Goal: Task Accomplishment & Management: Manage account settings

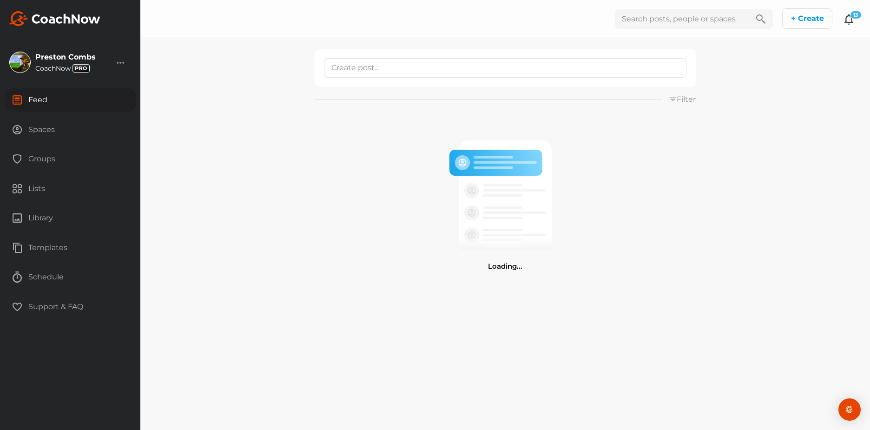
click at [849, 22] on icon at bounding box center [849, 18] width 11 height 11
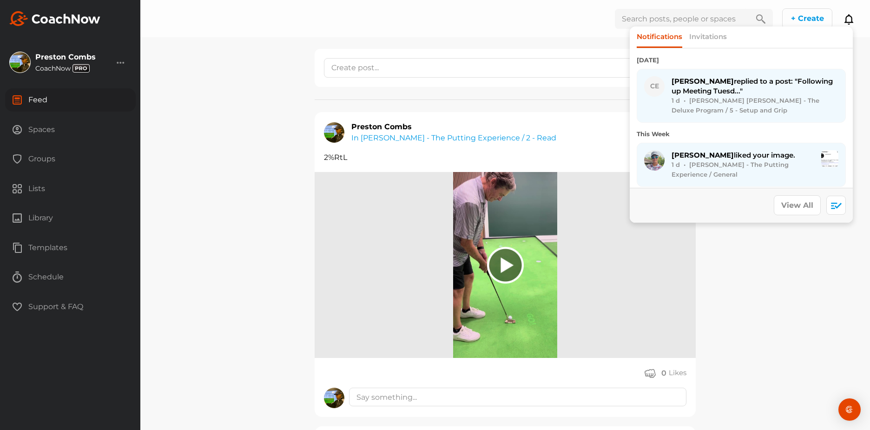
click at [797, 96] on div "1 d • [PERSON_NAME] [PERSON_NAME] - The Deluxe Program / 5 - Setup and Grip" at bounding box center [755, 106] width 167 height 20
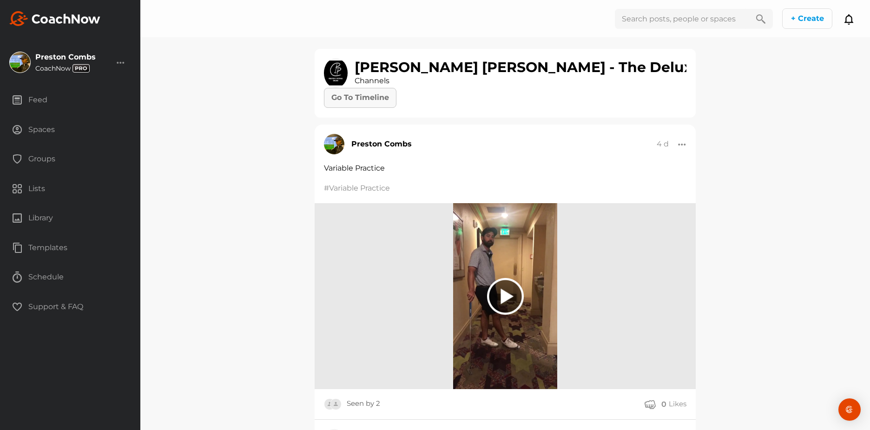
click at [378, 97] on link "Go To Timeline" at bounding box center [360, 98] width 73 height 20
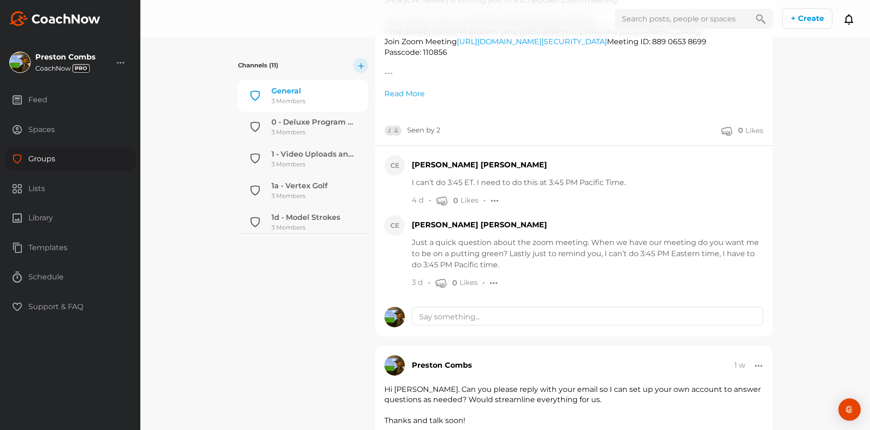
scroll to position [270, 0]
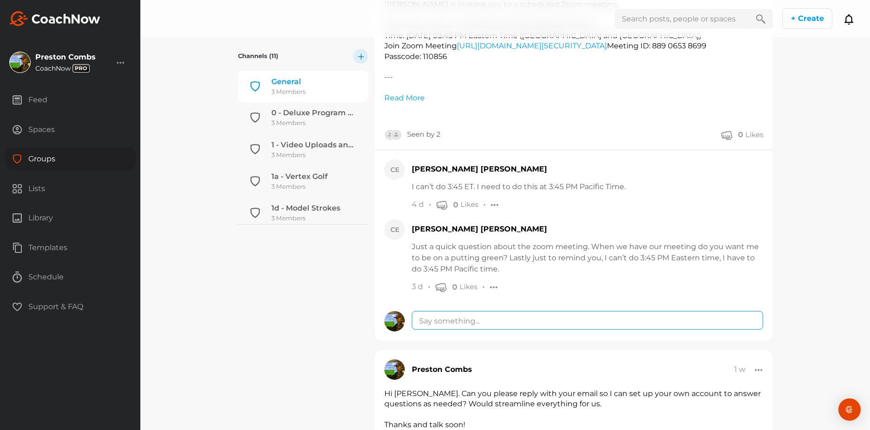
click at [480, 319] on textarea at bounding box center [588, 320] width 352 height 18
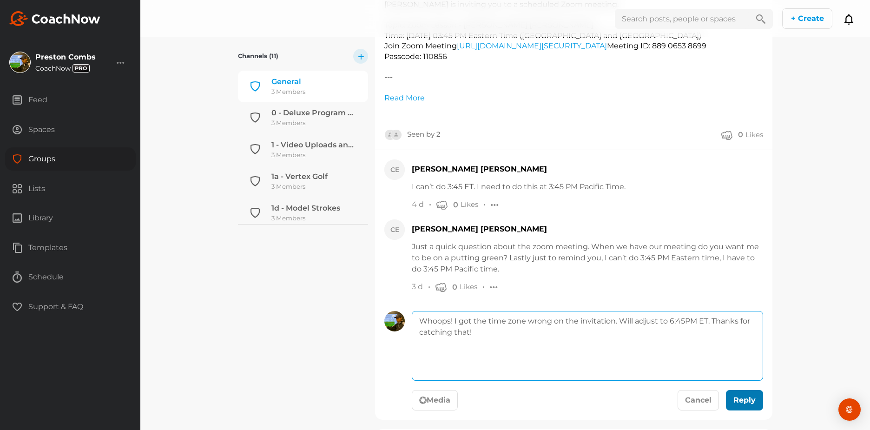
type textarea "Whoops! I got the time zone wrong on the invitation. Will adjust to 6:45PM ET. …"
click at [753, 402] on div "submit" at bounding box center [753, 401] width 4 height 4
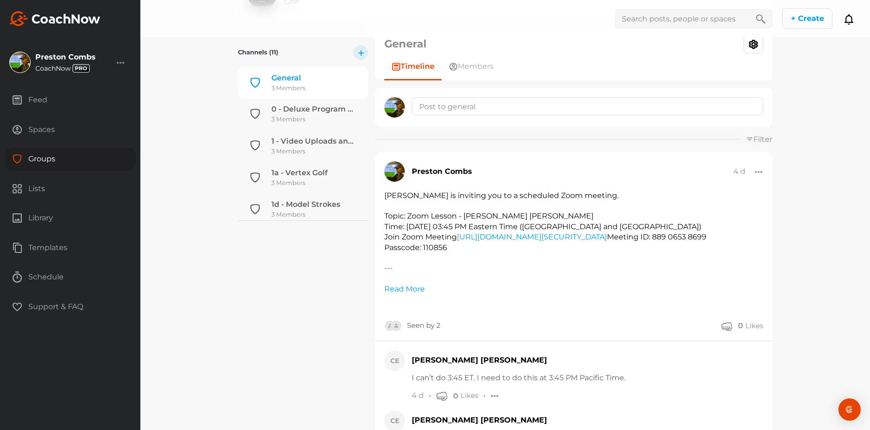
scroll to position [75, 0]
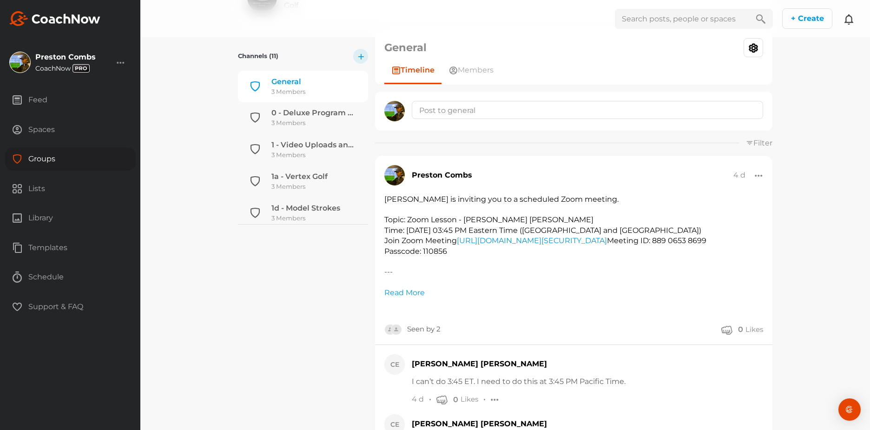
click at [845, 23] on icon at bounding box center [849, 18] width 11 height 11
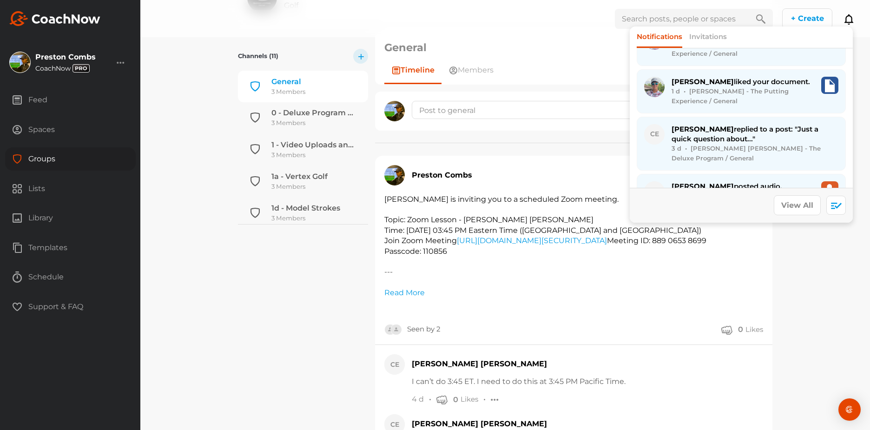
scroll to position [192, 0]
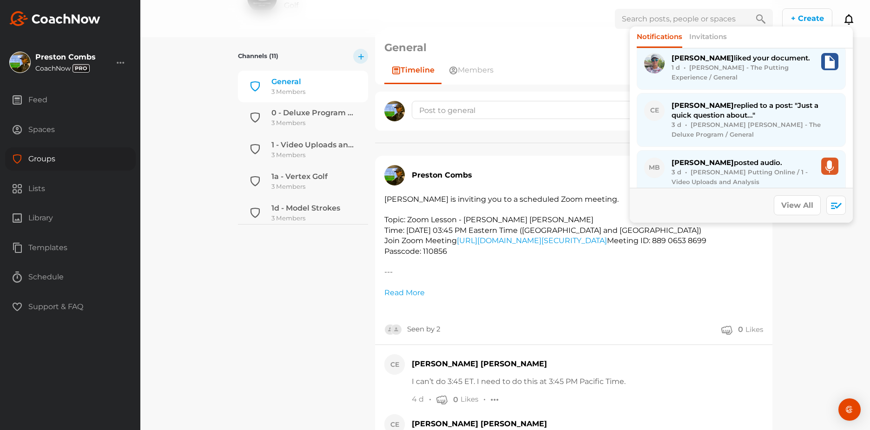
click at [782, 103] on span "[PERSON_NAME] replied to a post: "Just a quick question about..."" at bounding box center [745, 110] width 147 height 19
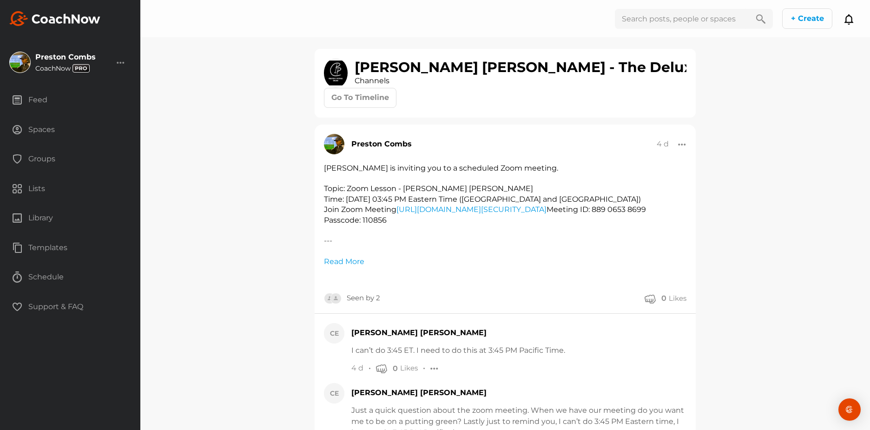
scroll to position [155, 0]
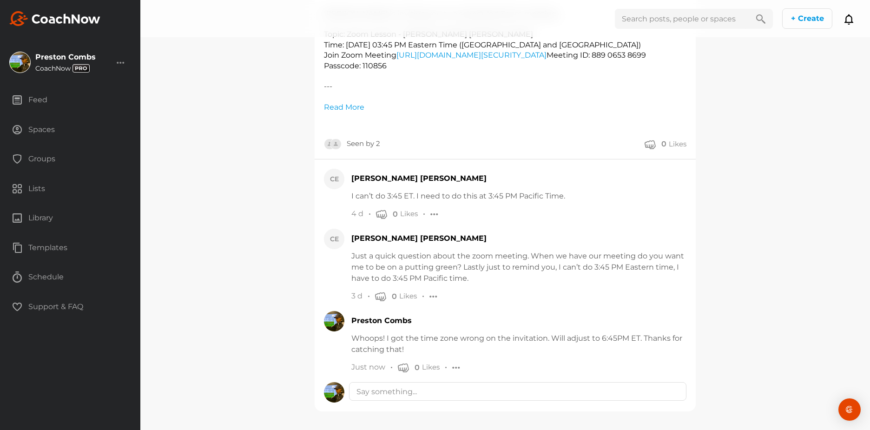
click at [454, 369] on div at bounding box center [456, 368] width 8 height 10
click at [410, 378] on button "Edit" at bounding box center [396, 388] width 126 height 30
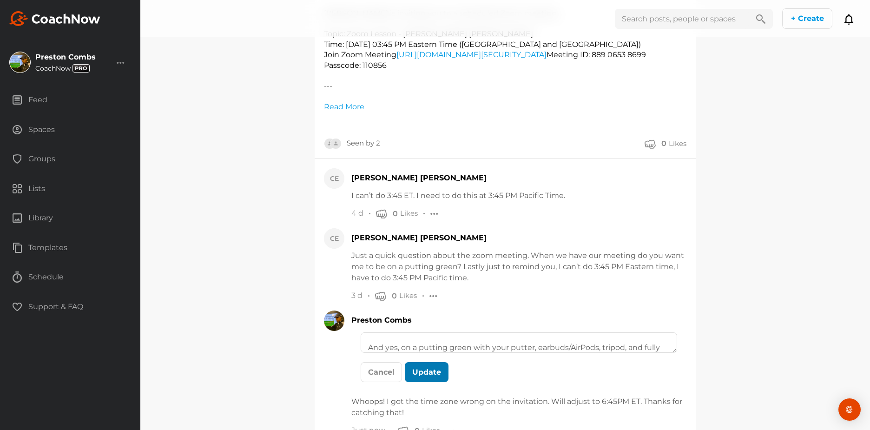
scroll to position [40, 0]
type textarea "Whoops! I got the time zone wrong on the invitation. Will adjust to 6:45PM ET. …"
click at [429, 374] on button "Update" at bounding box center [427, 372] width 44 height 20
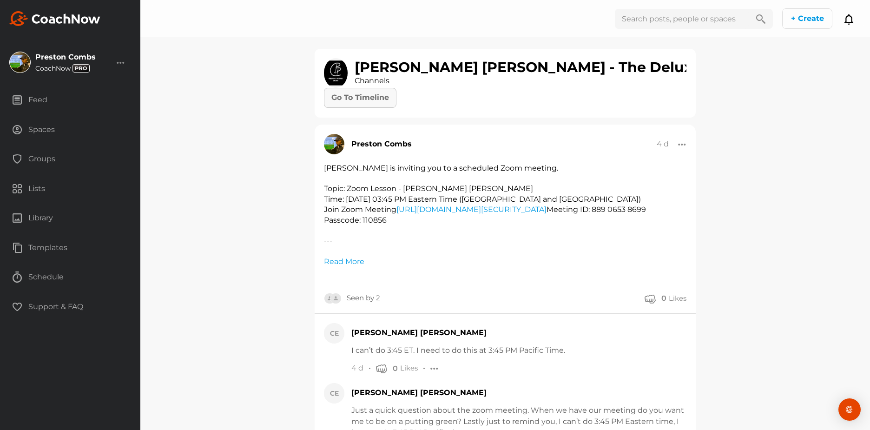
scroll to position [0, 0]
click at [367, 100] on link "Go To Timeline" at bounding box center [360, 98] width 73 height 20
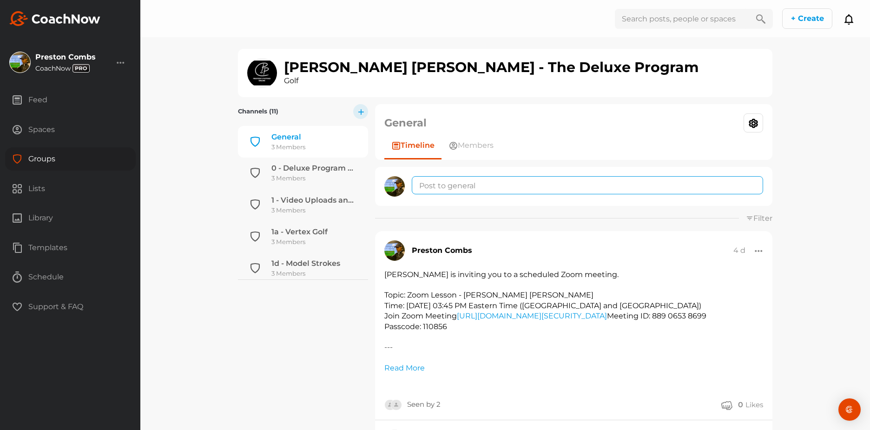
click at [445, 190] on textarea at bounding box center [588, 185] width 352 height 18
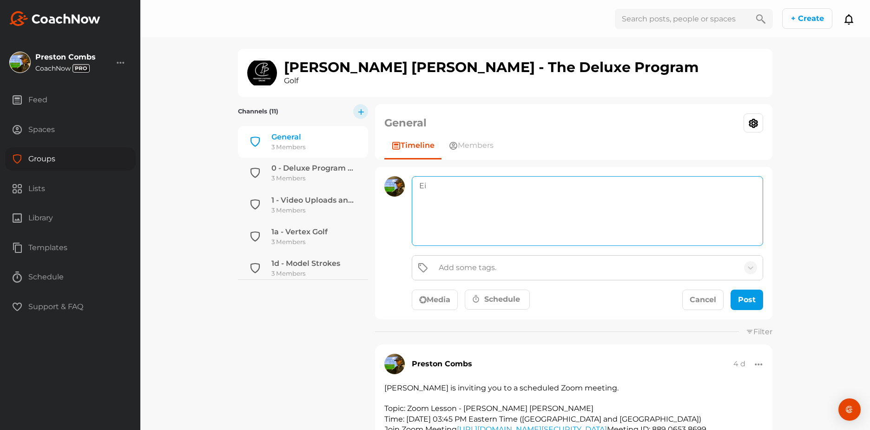
type textarea "E"
paste textarea "[PERSON_NAME] is inviting you to a scheduled Zoom meeting. Topic: Zoom Lesson -…"
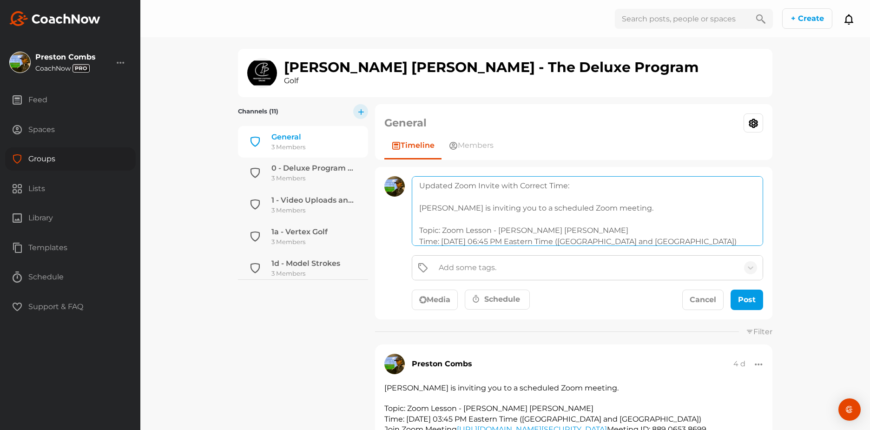
scroll to position [185, 0]
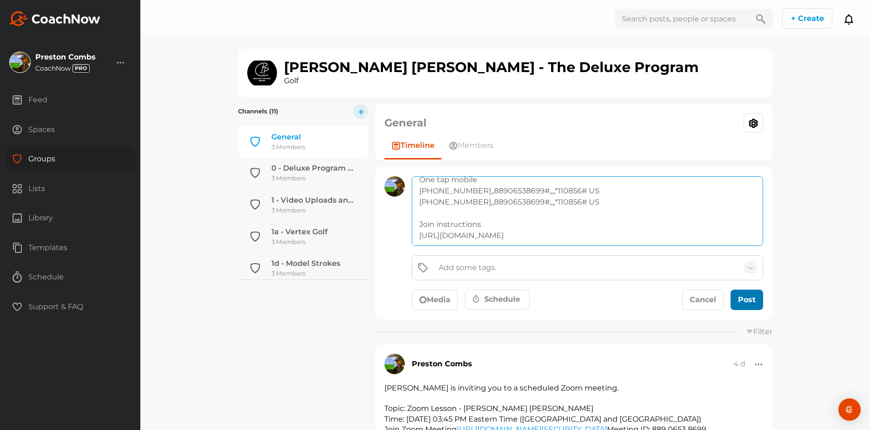
type textarea "Updated Zoom Invite with Correct Time: [PERSON_NAME] is inviting you to a sched…"
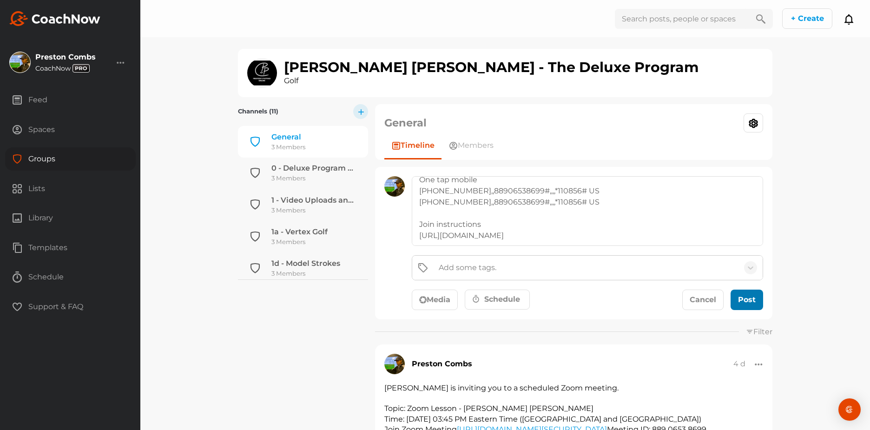
click at [741, 298] on div "submit" at bounding box center [747, 299] width 20 height 11
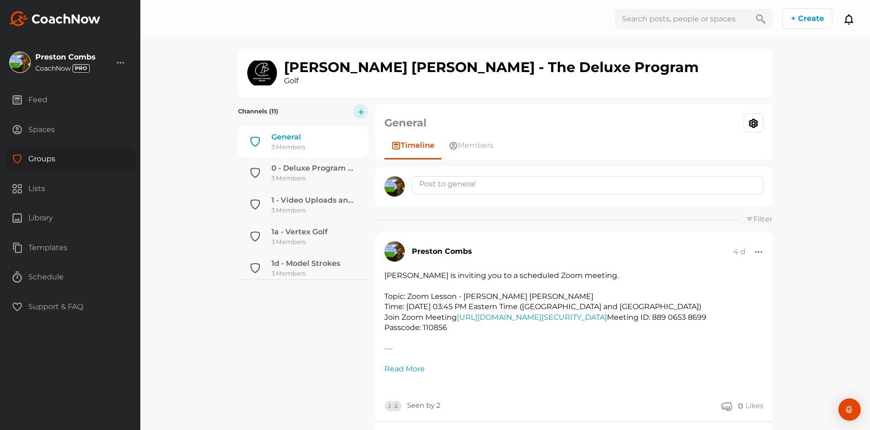
scroll to position [0, 0]
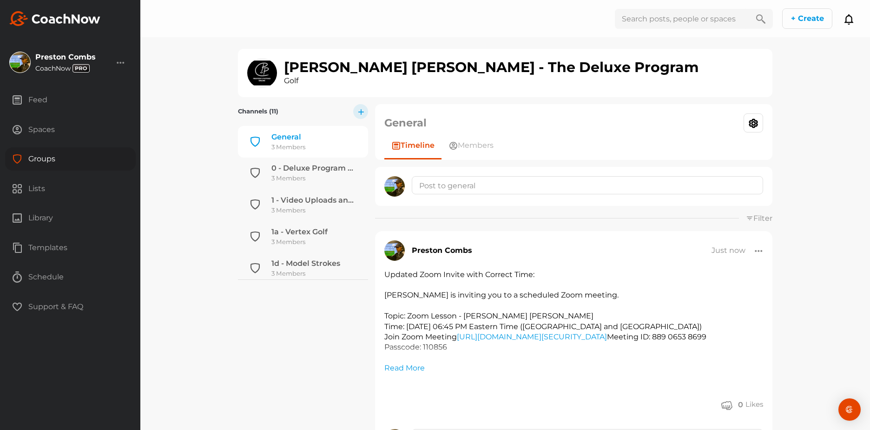
click at [664, 19] on input "text" at bounding box center [682, 19] width 134 height 20
type input "yang"
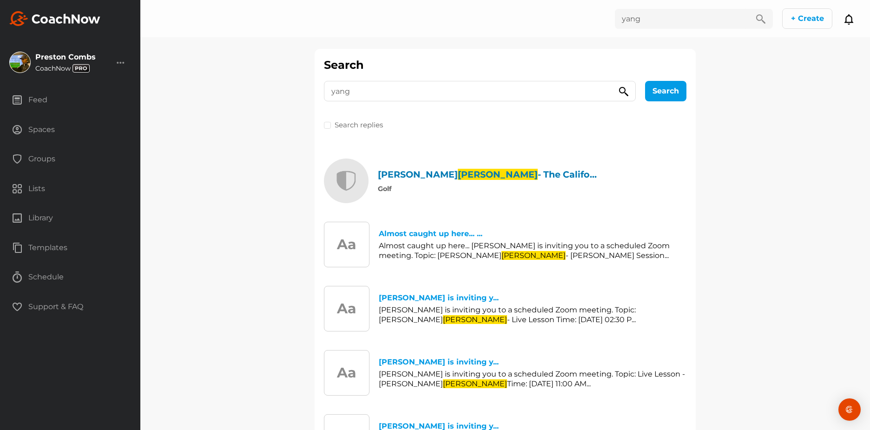
click at [413, 172] on div "[PERSON_NAME] - The Califo..." at bounding box center [487, 175] width 219 height 10
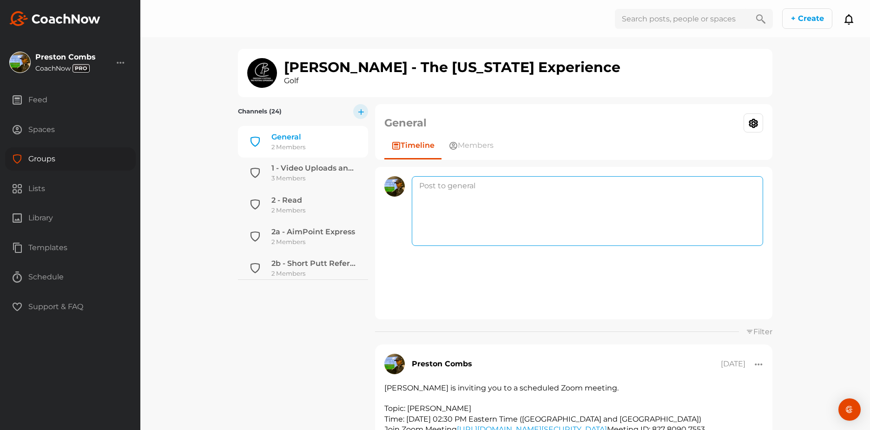
click at [450, 188] on textarea at bounding box center [588, 211] width 352 height 70
paste textarea "[PERSON_NAME] is inviting you to a scheduled Zoom meeting. Topic: Zoom Lesson -…"
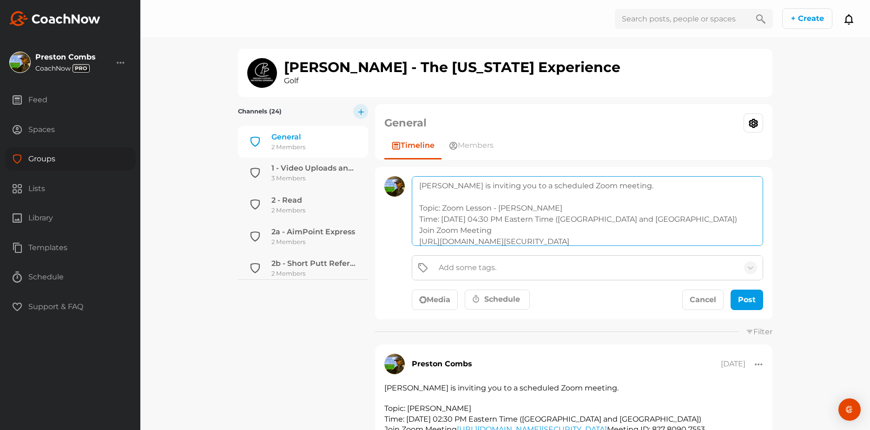
scroll to position [162, 0]
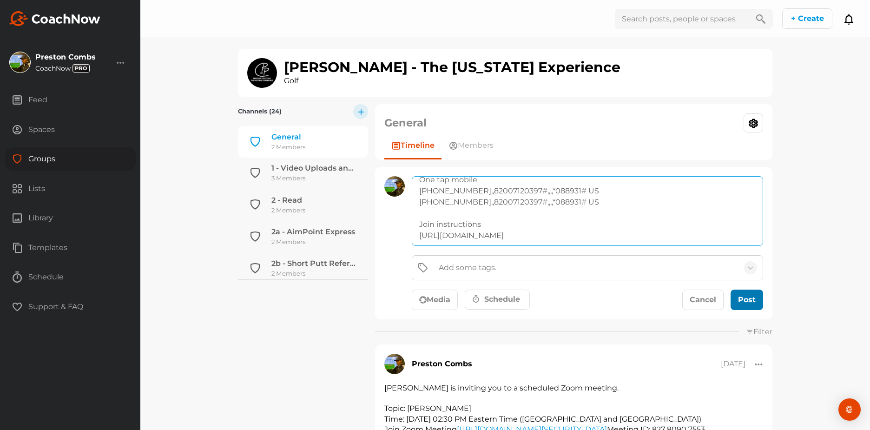
type textarea "[PERSON_NAME] is inviting you to a scheduled Zoom meeting. Topic: Zoom Lesson -…"
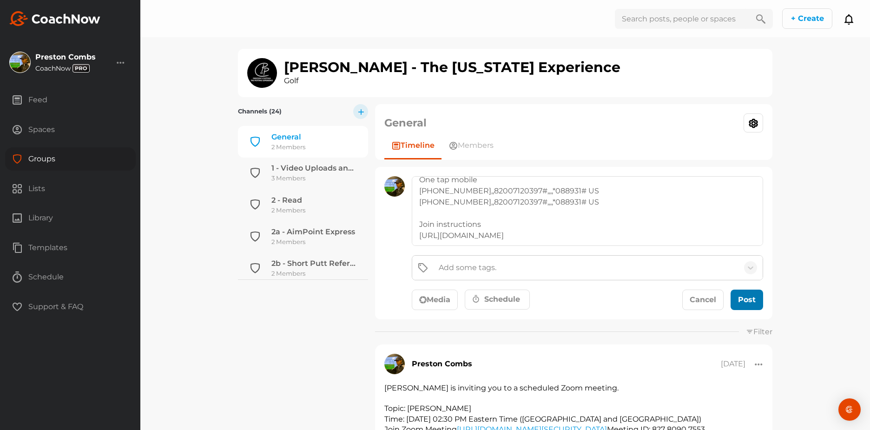
click at [741, 304] on div "submit" at bounding box center [747, 299] width 20 height 11
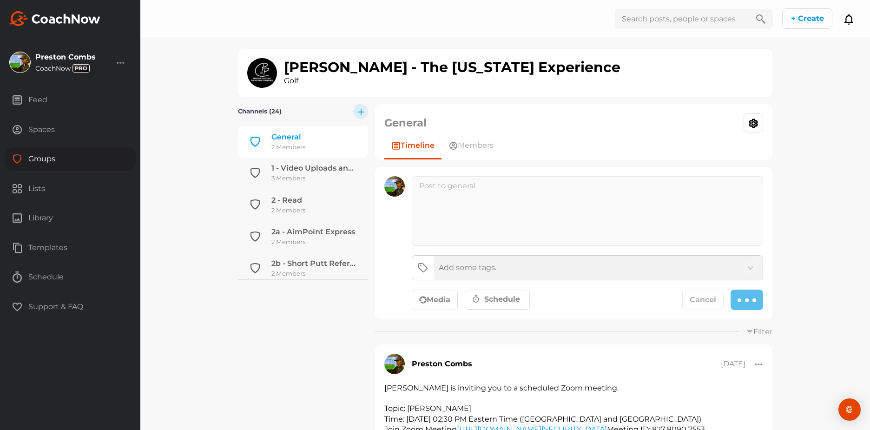
scroll to position [0, 0]
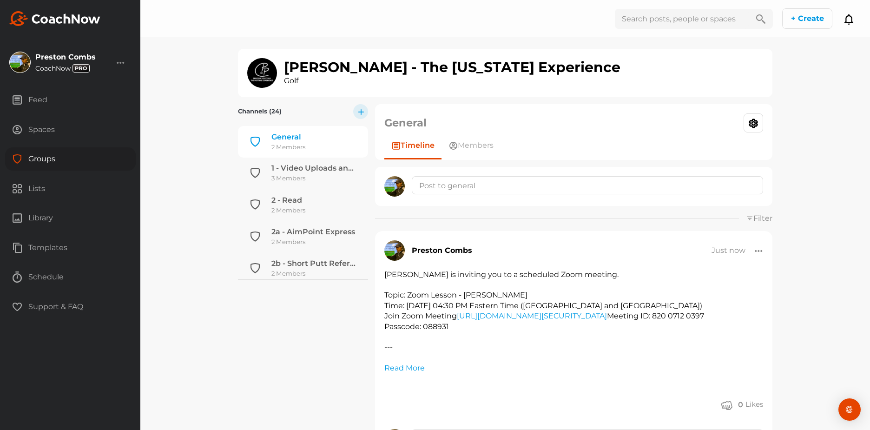
click at [646, 13] on input "text" at bounding box center [682, 19] width 134 height 20
type input "bowling"
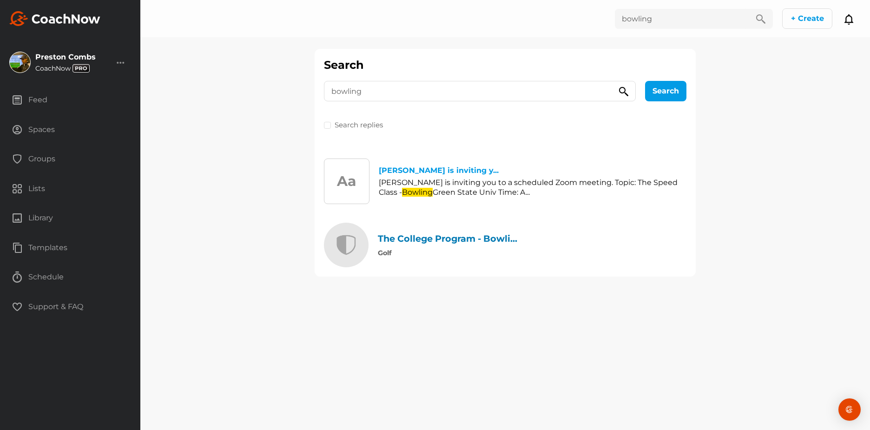
click at [422, 238] on div "The College Program - Bowli..." at bounding box center [447, 239] width 139 height 10
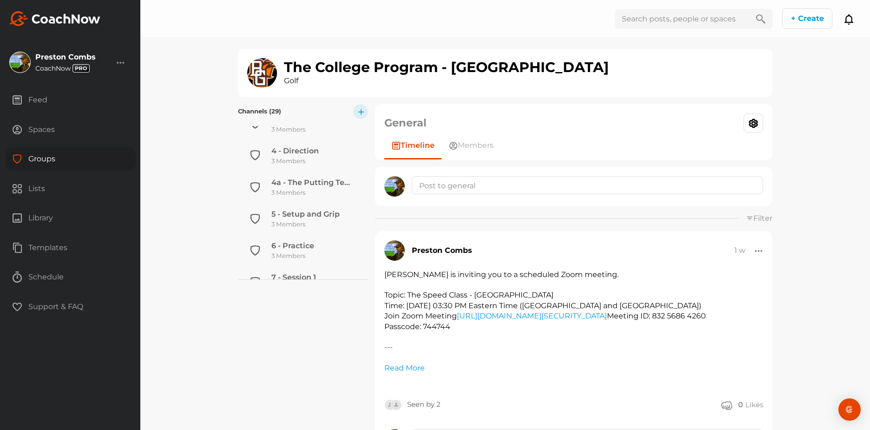
scroll to position [434, 0]
click at [306, 236] on div "7 - Session 1" at bounding box center [294, 241] width 45 height 11
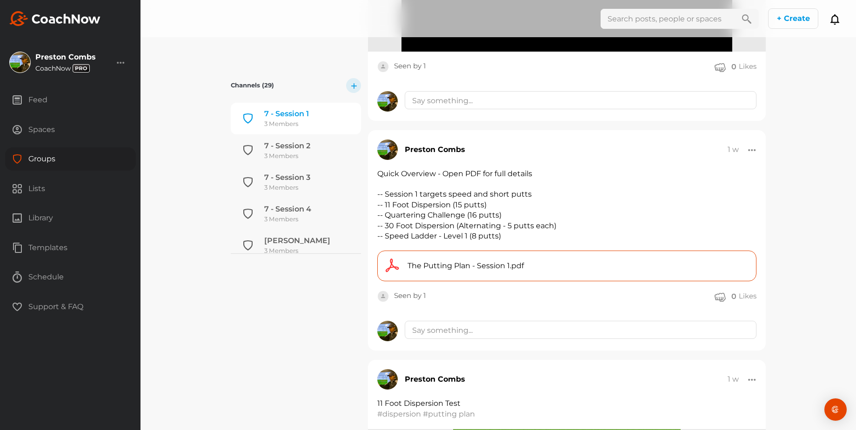
scroll to position [415, 0]
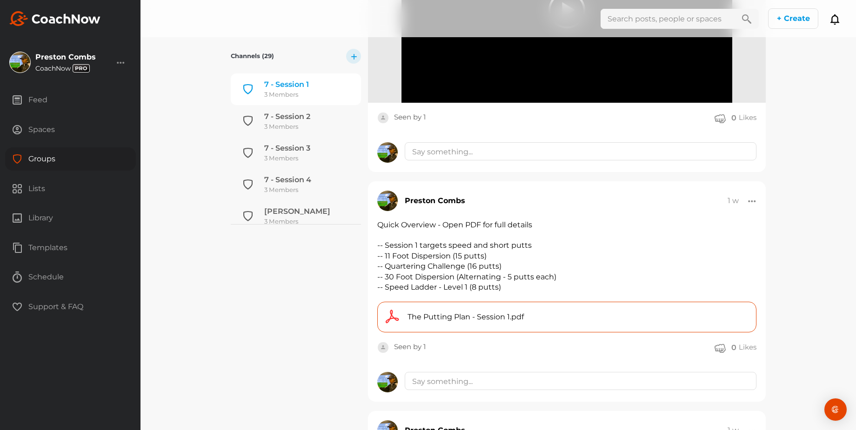
click at [796, 17] on button "+ Create" at bounding box center [793, 18] width 50 height 20
click at [783, 73] on link "New Group" at bounding box center [784, 75] width 82 height 30
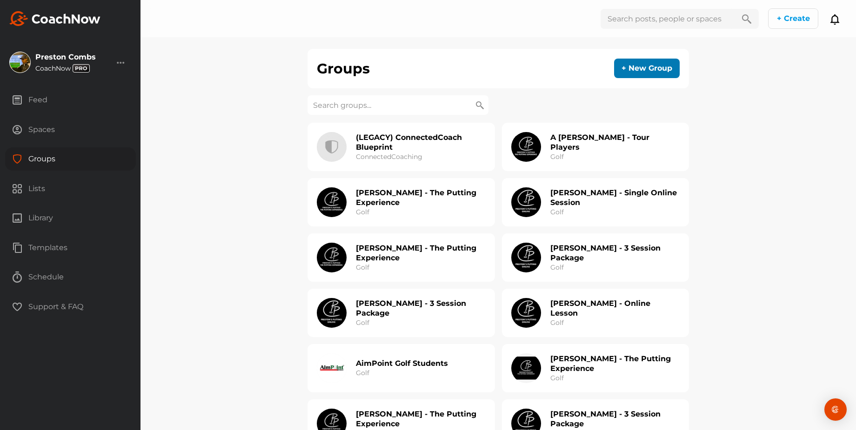
click at [642, 66] on button "+ New Group" at bounding box center [647, 69] width 66 height 20
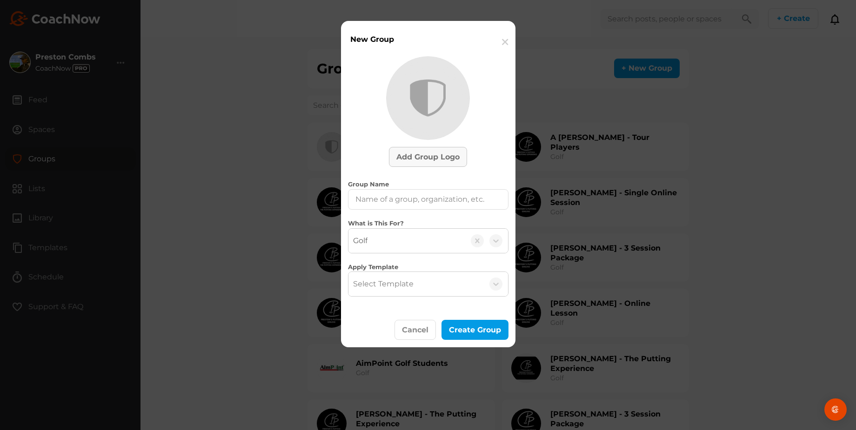
click at [411, 159] on span "Add Group Logo" at bounding box center [427, 157] width 63 height 9
type input "C:\fakepath\CoachNow Logo - The Putting Experience.png"
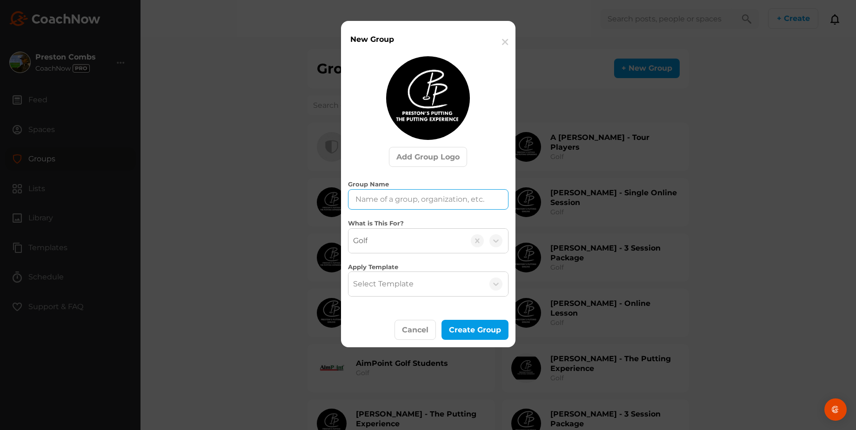
click at [441, 198] on input "Group Name" at bounding box center [428, 199] width 160 height 20
type input "[PERSON_NAME] - The Putting Experience"
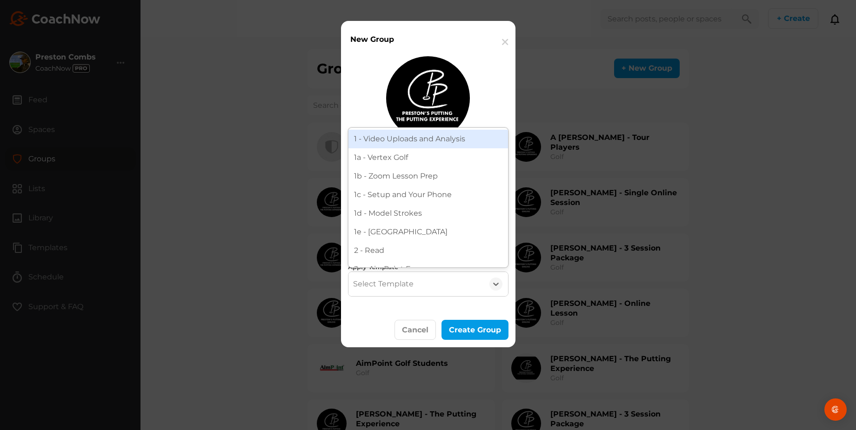
click at [434, 290] on div "Select Template" at bounding box center [415, 284] width 135 height 24
type input "wel"
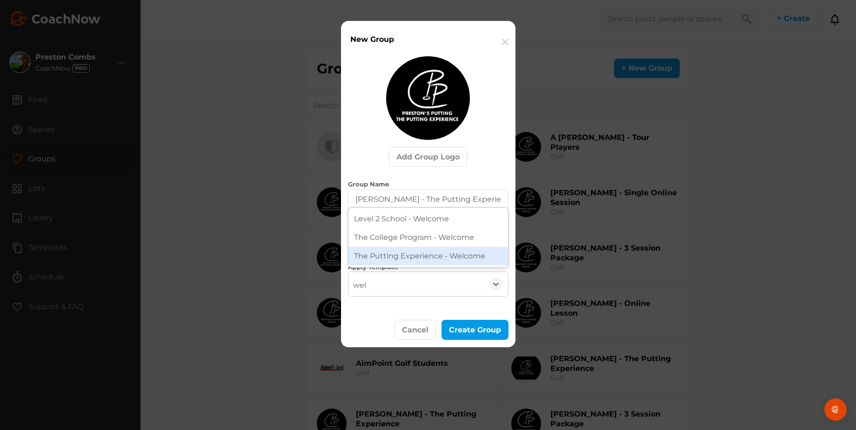
click at [426, 258] on div "The Putting Experience - Welcome" at bounding box center [427, 256] width 159 height 19
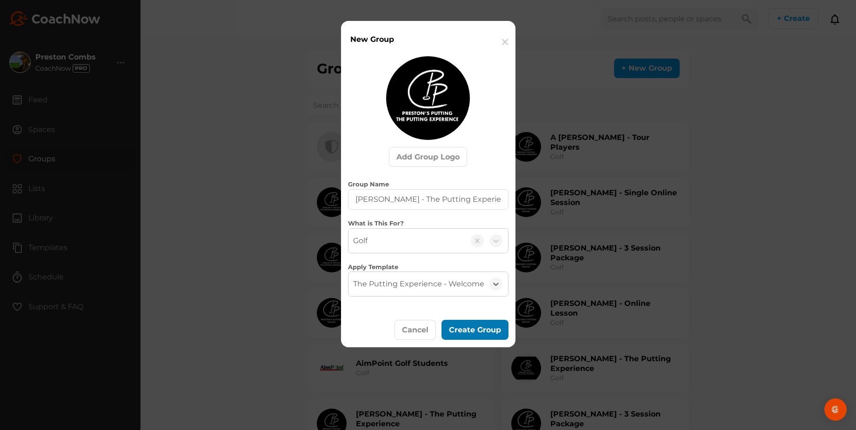
click at [470, 335] on div "submit" at bounding box center [475, 330] width 20 height 11
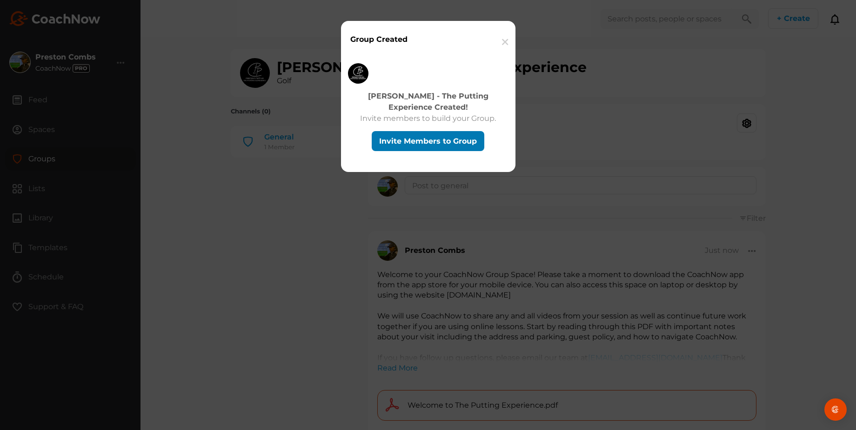
click at [421, 142] on button "Invite Members to Group" at bounding box center [428, 141] width 113 height 20
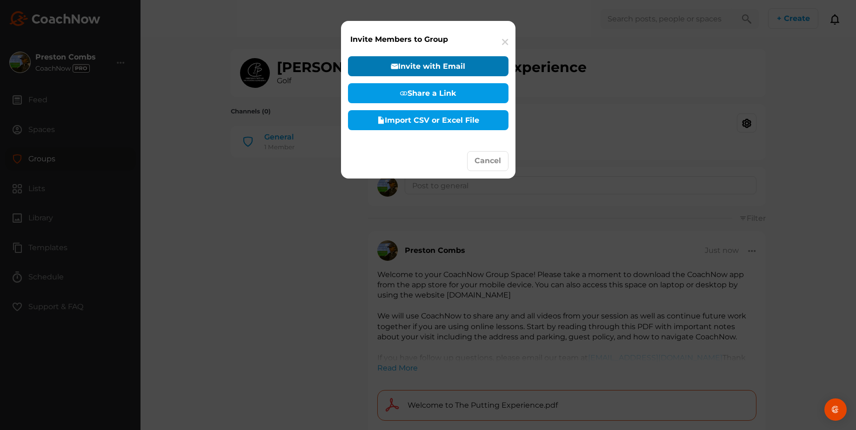
click at [395, 69] on icon "button" at bounding box center [394, 65] width 7 height 7
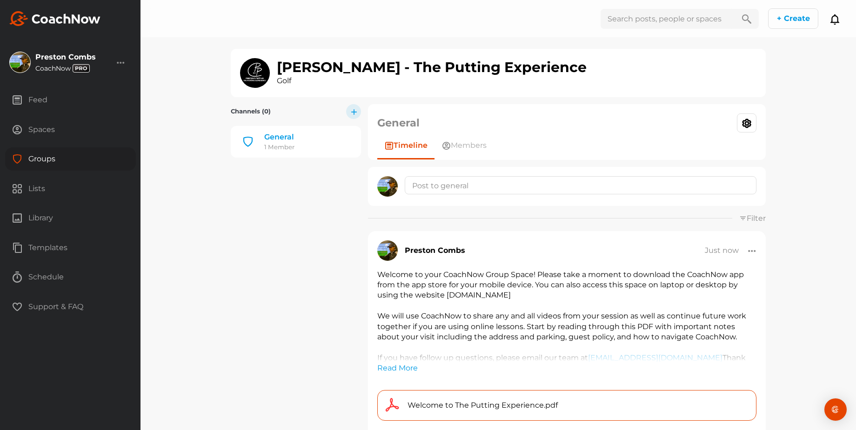
select select "player"
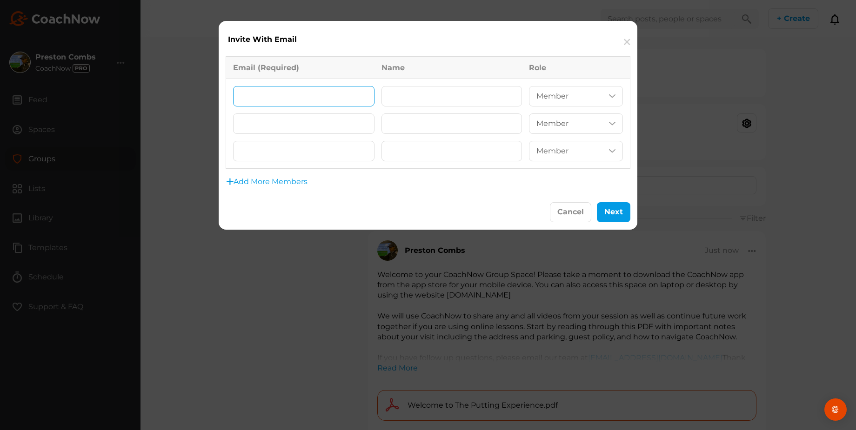
paste input "[EMAIL_ADDRESS][DOMAIN_NAME]"
type input "[EMAIL_ADDRESS][DOMAIN_NAME]"
type input "[PERSON_NAME]"
paste input "[EMAIL_ADDRESS][DOMAIN_NAME]"
type input "[EMAIL_ADDRESS][DOMAIN_NAME]"
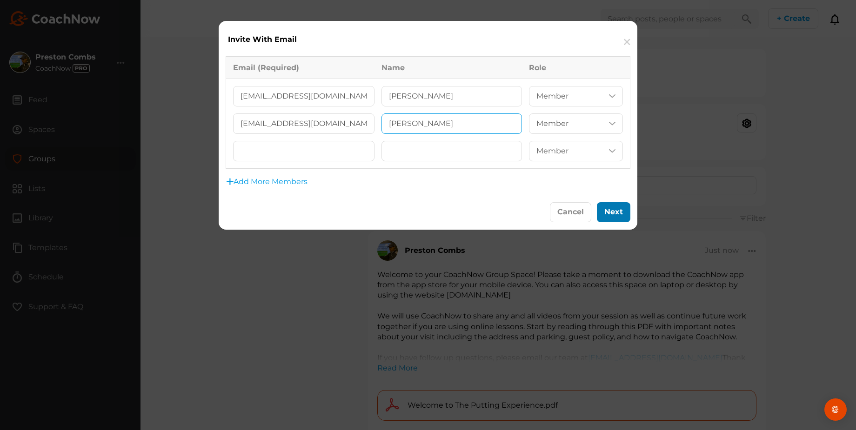
type input "[PERSON_NAME]"
click at [607, 214] on button "Next" at bounding box center [613, 212] width 33 height 20
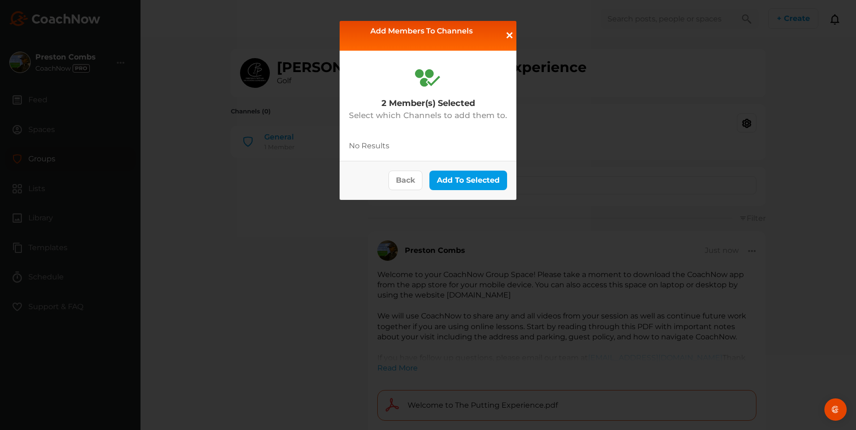
click at [448, 175] on button "Add To Selected" at bounding box center [468, 181] width 78 height 20
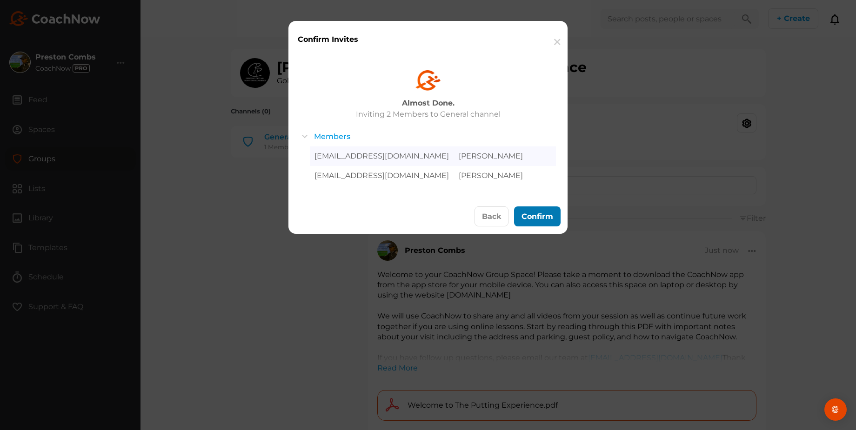
click at [534, 211] on button "Confirm" at bounding box center [537, 216] width 46 height 20
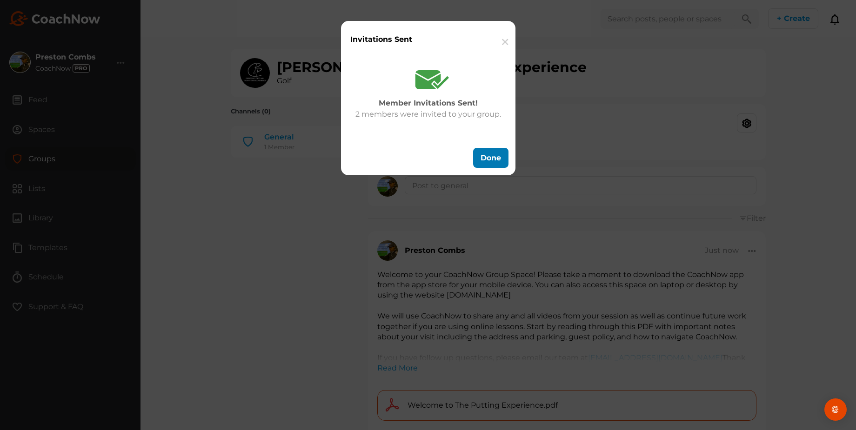
click at [485, 156] on button "Done" at bounding box center [490, 158] width 35 height 20
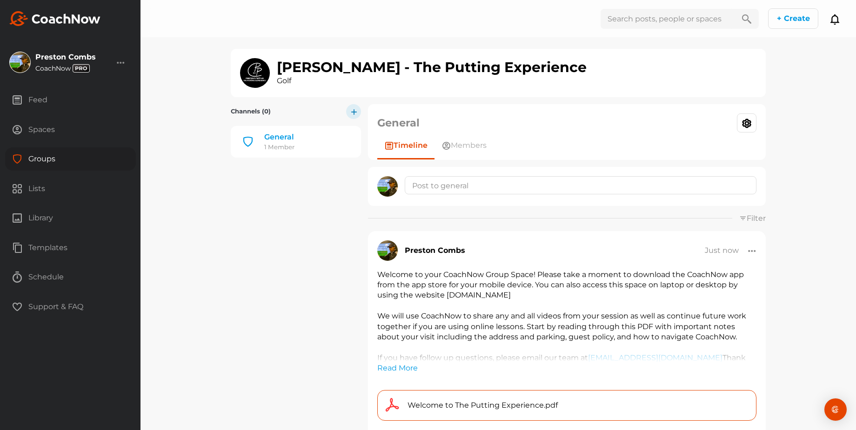
click at [352, 112] on icon "button" at bounding box center [354, 111] width 6 height 6
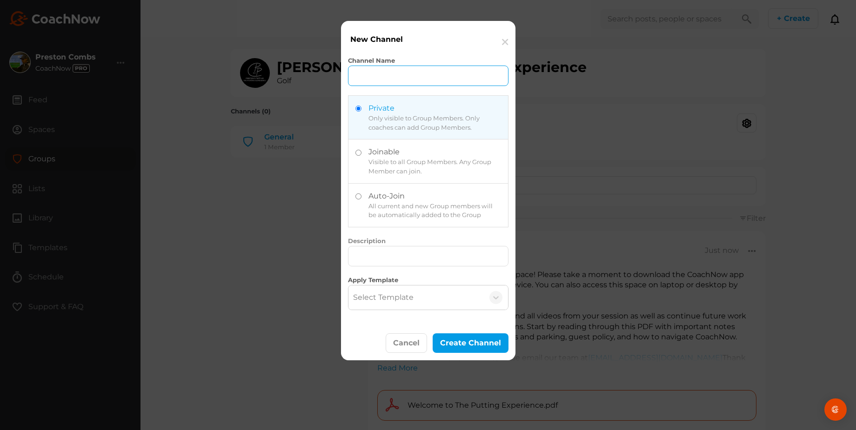
click at [378, 75] on input "Channel Name" at bounding box center [428, 76] width 160 height 20
type input "1 - Video Uploads and Analysis"
click at [387, 211] on label at bounding box center [427, 205] width 159 height 43
click at [361, 199] on input "radio" at bounding box center [358, 196] width 6 height 6
radio input "true"
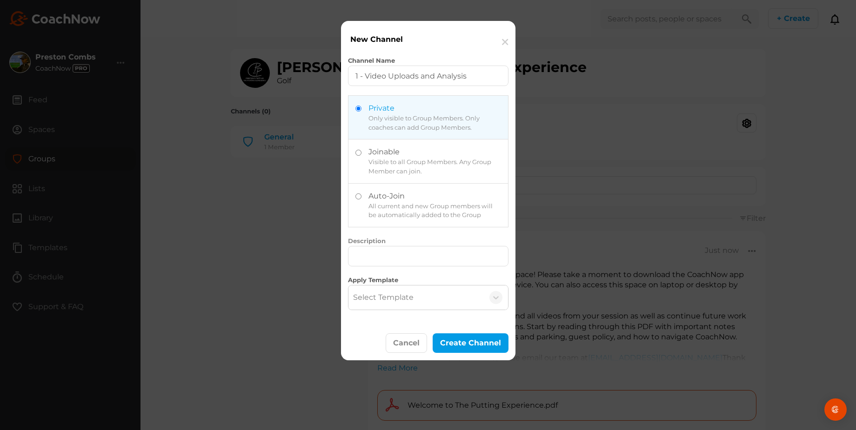
radio input "false"
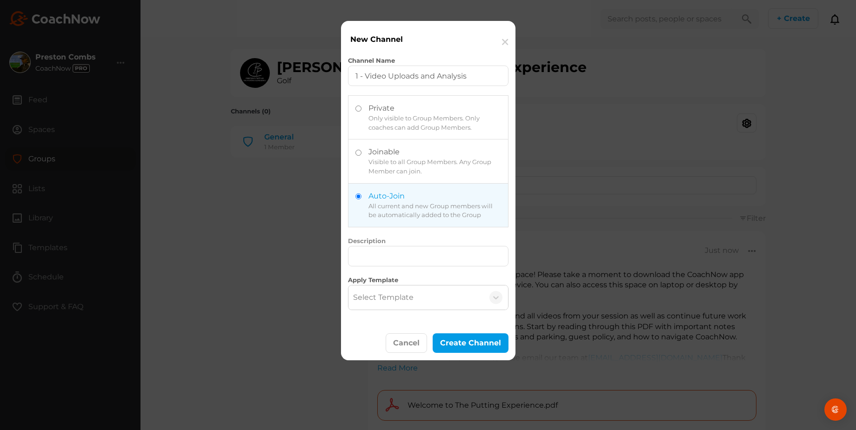
click at [387, 287] on div "Select Template" at bounding box center [415, 298] width 135 height 24
type input "1"
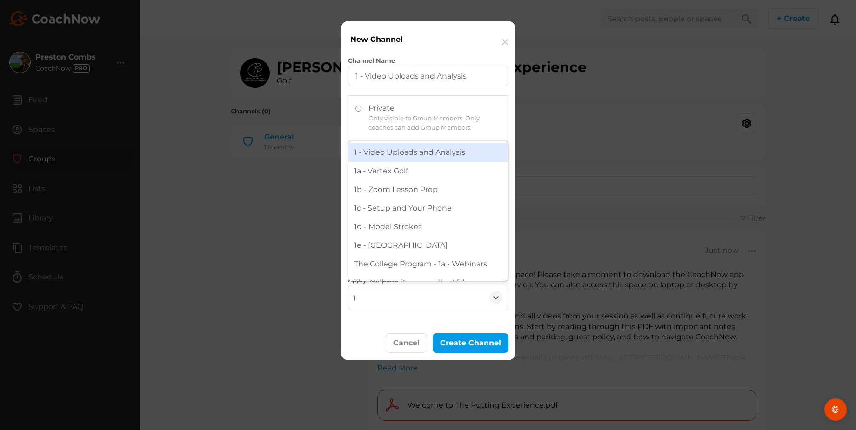
click at [394, 152] on div "1 - Video Uploads and Analysis" at bounding box center [427, 152] width 159 height 19
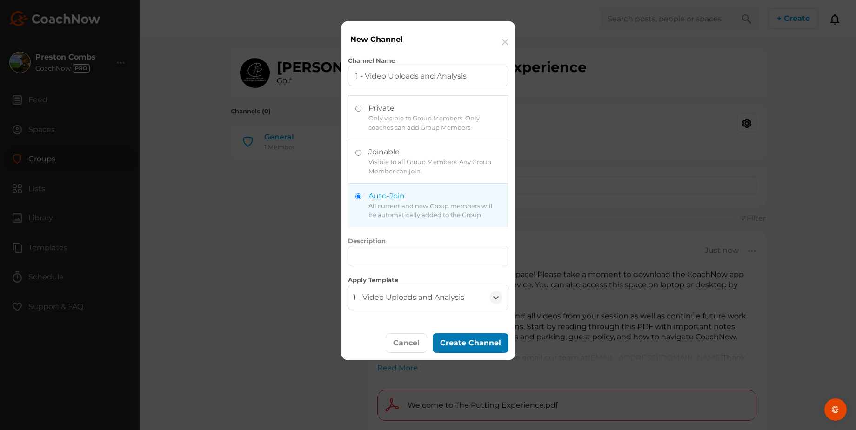
click at [447, 338] on div "Create Channel" at bounding box center [470, 343] width 61 height 11
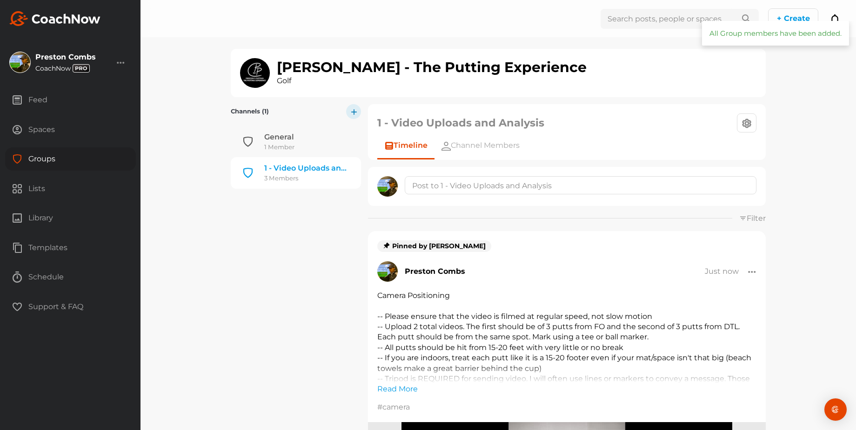
click at [351, 110] on icon "button" at bounding box center [354, 111] width 6 height 6
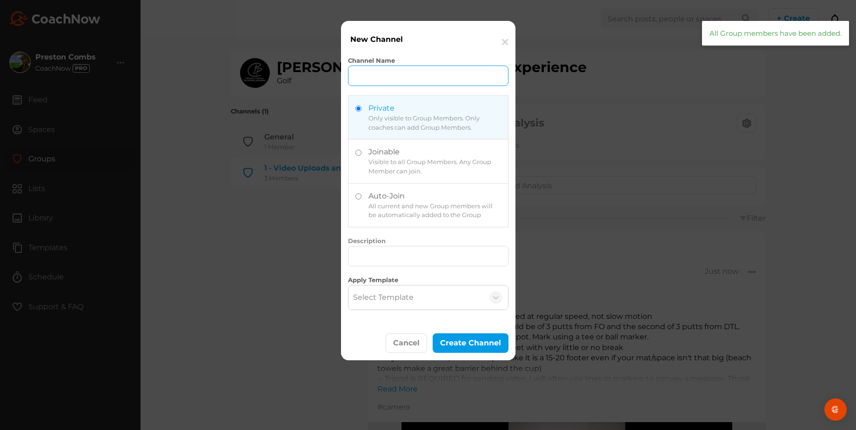
click at [369, 74] on input "Channel Name" at bounding box center [428, 76] width 160 height 20
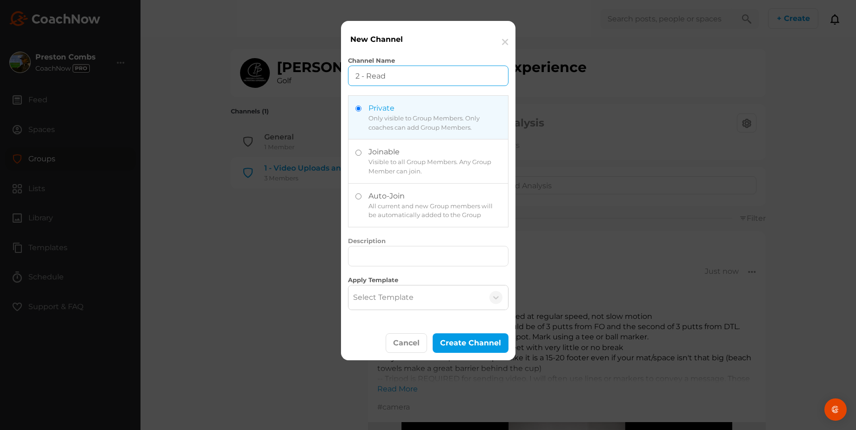
type input "2 - Read"
click at [394, 212] on label at bounding box center [427, 205] width 159 height 43
click at [361, 199] on input "radio" at bounding box center [358, 196] width 6 height 6
radio input "true"
radio input "false"
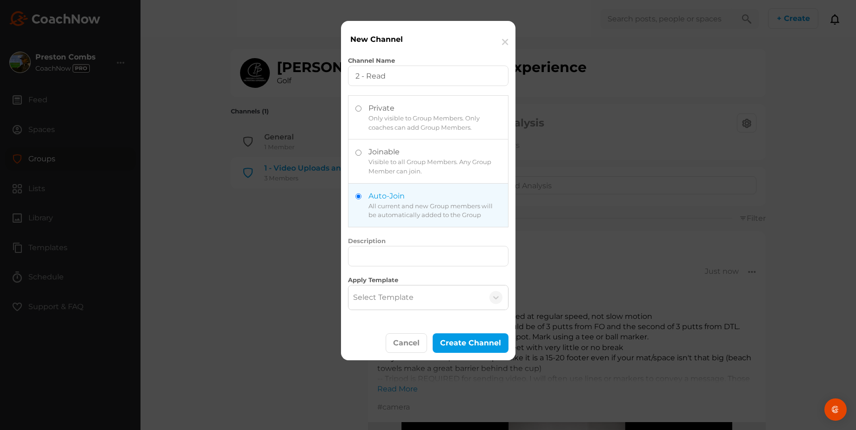
click at [393, 292] on div "Select Template" at bounding box center [383, 297] width 60 height 11
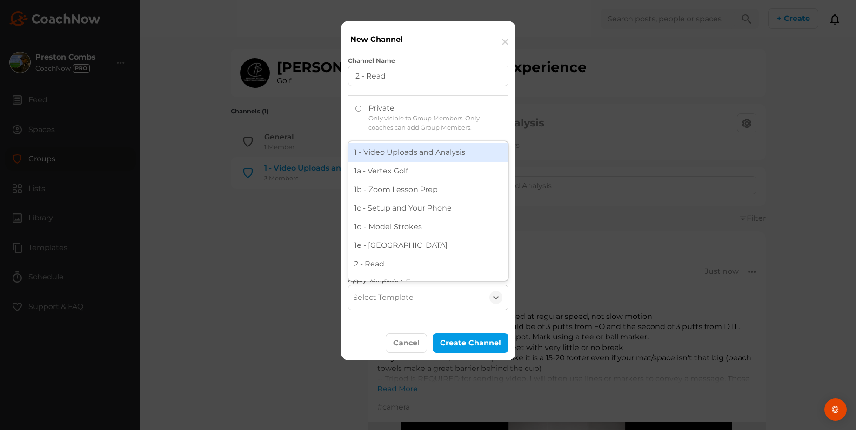
type input "2"
click at [388, 151] on div "2 - Read" at bounding box center [427, 152] width 159 height 19
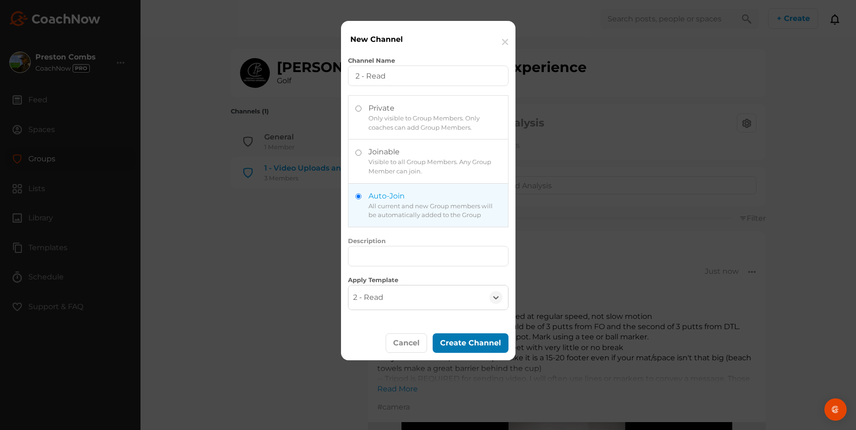
click at [449, 339] on div "Create Channel" at bounding box center [470, 343] width 61 height 11
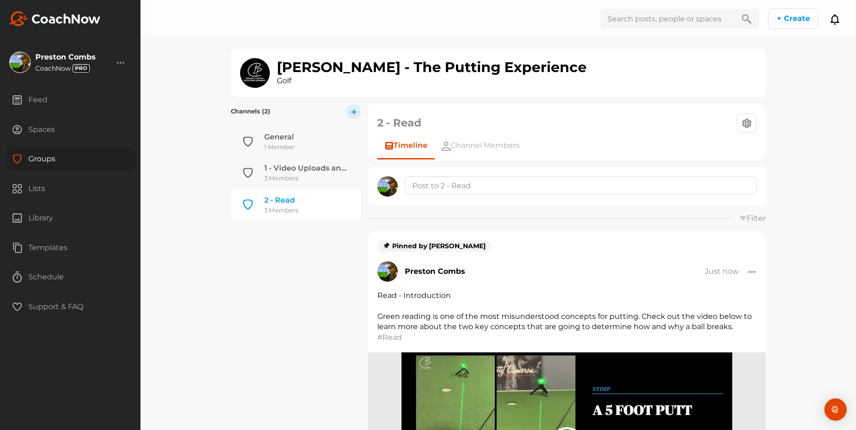
click at [352, 108] on icon "button" at bounding box center [354, 111] width 6 height 6
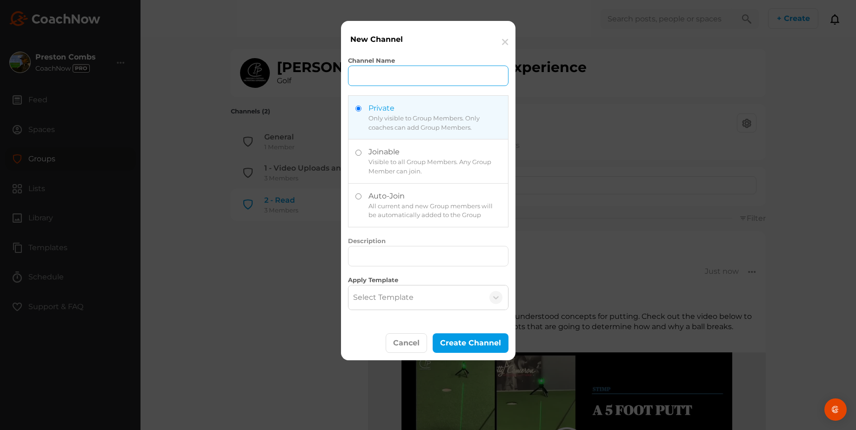
click at [382, 80] on input "Channel Name" at bounding box center [428, 76] width 160 height 20
type input "3 - Speed"
click at [398, 211] on label at bounding box center [427, 205] width 159 height 43
click at [361, 199] on input "radio" at bounding box center [358, 196] width 6 height 6
radio input "true"
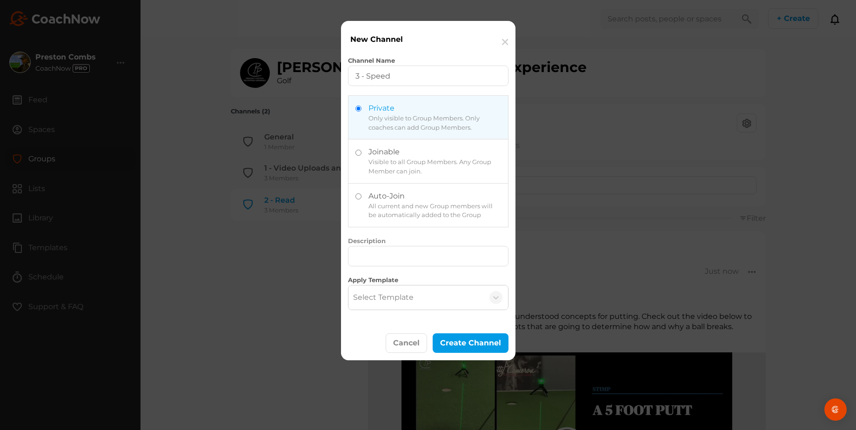
radio input "false"
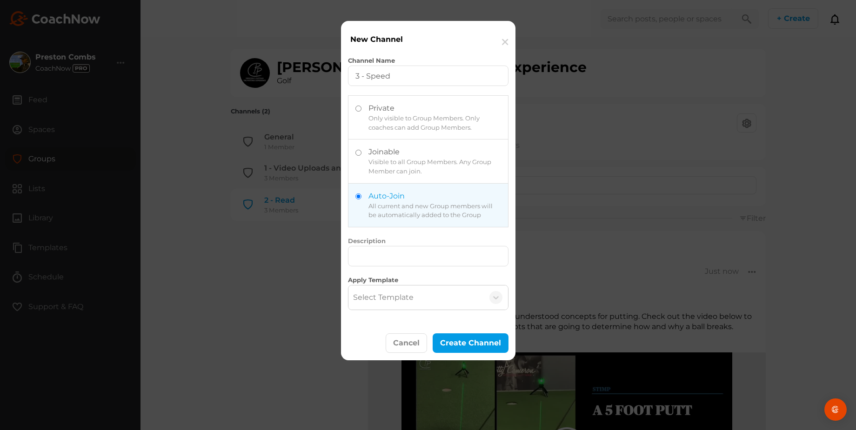
click at [401, 302] on div "Select Template" at bounding box center [415, 298] width 135 height 24
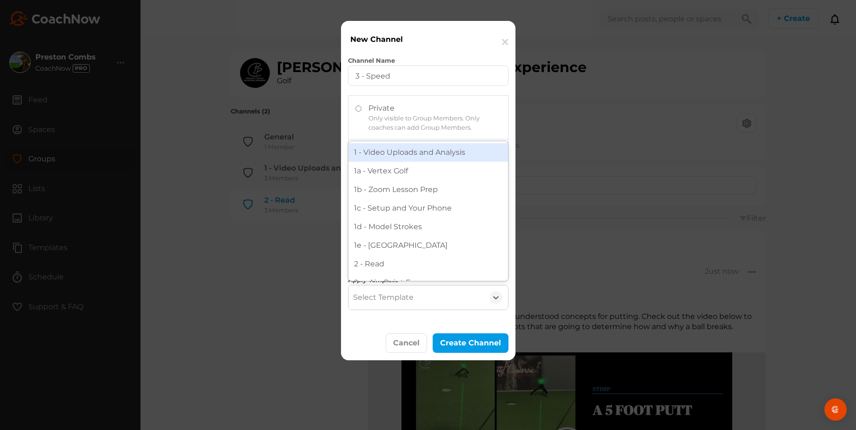
type input "3"
click at [399, 150] on div "3 - Speed" at bounding box center [427, 152] width 159 height 19
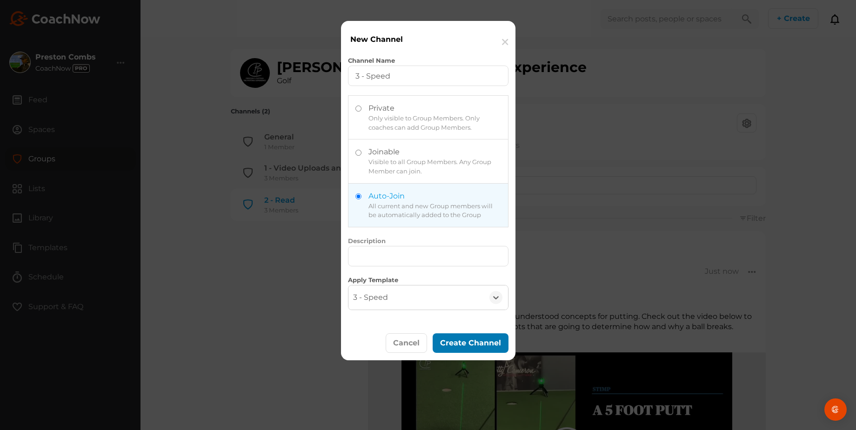
click at [468, 348] on button "Create Channel" at bounding box center [470, 343] width 76 height 20
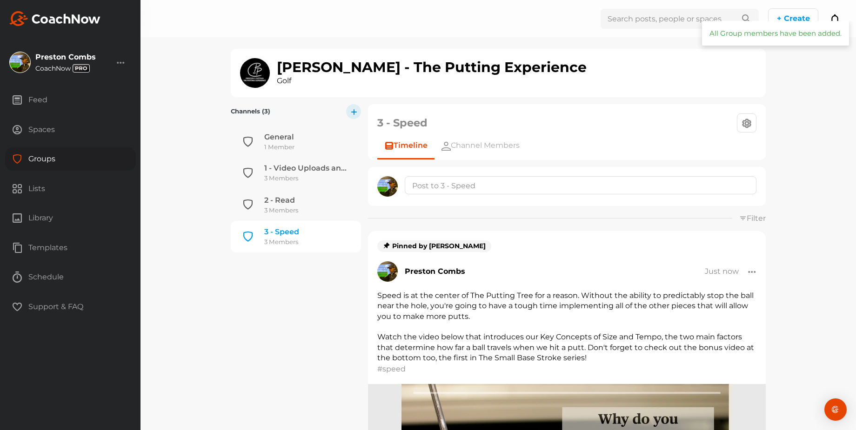
click at [352, 110] on icon "button" at bounding box center [354, 111] width 6 height 6
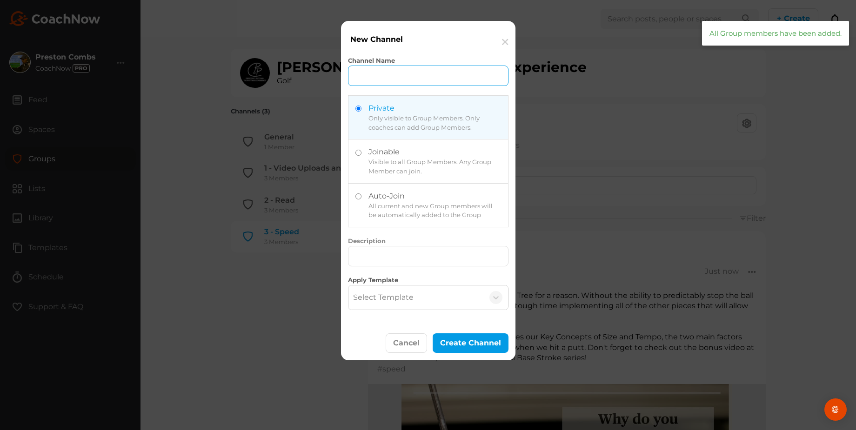
click at [376, 75] on input "Channel Name" at bounding box center [428, 76] width 160 height 20
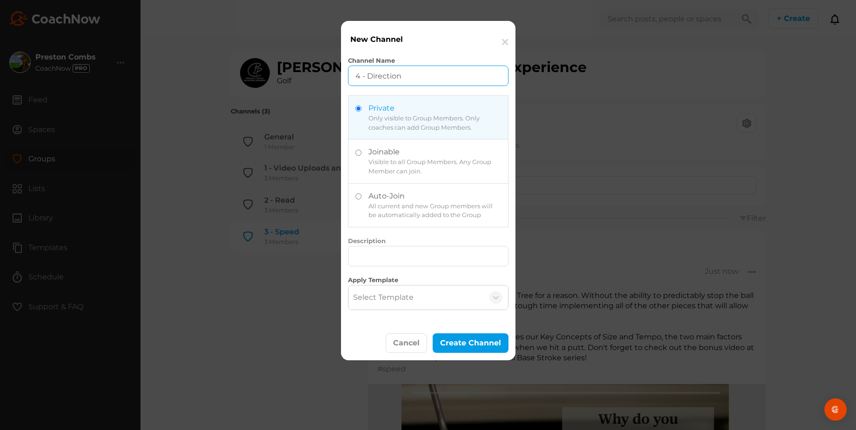
type input "4 - Direction"
click at [408, 199] on label at bounding box center [427, 205] width 159 height 43
click at [361, 199] on input "radio" at bounding box center [358, 196] width 6 height 6
radio input "true"
radio input "false"
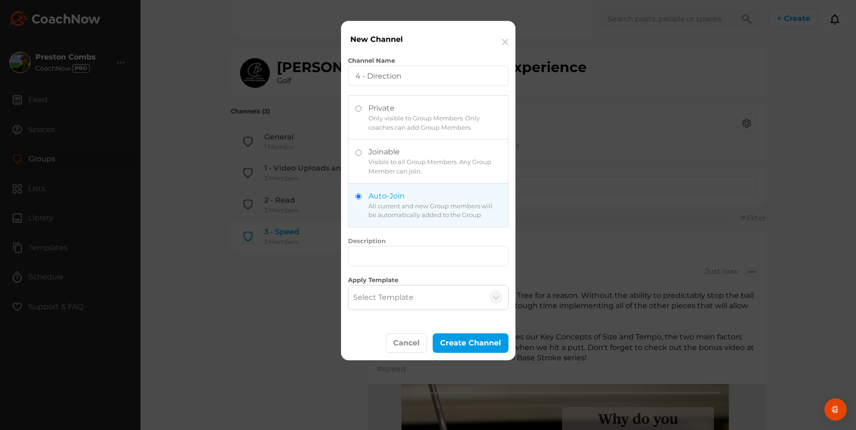
click at [394, 292] on div "Select Template" at bounding box center [383, 297] width 60 height 11
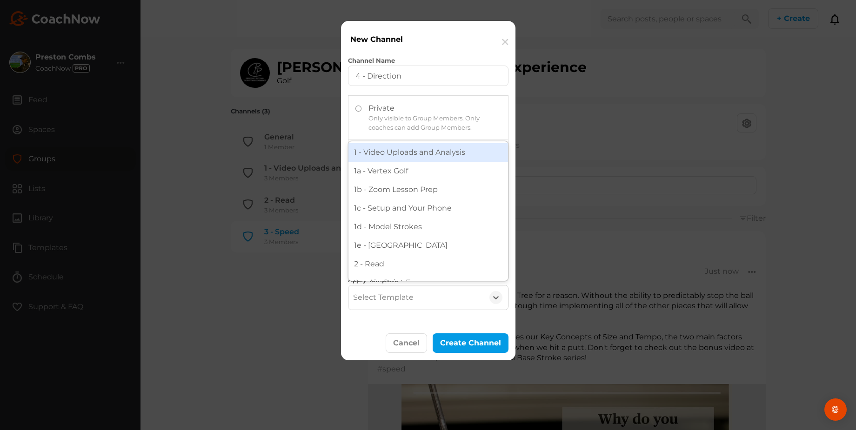
type input "4"
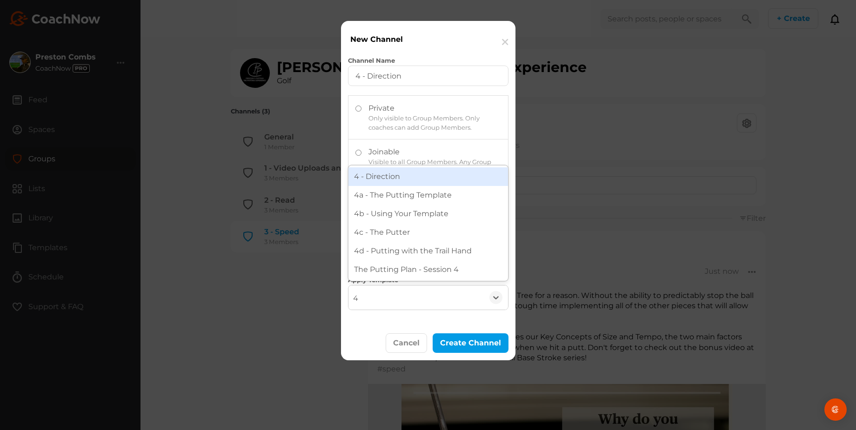
click at [384, 170] on div "4 - Direction" at bounding box center [427, 176] width 159 height 19
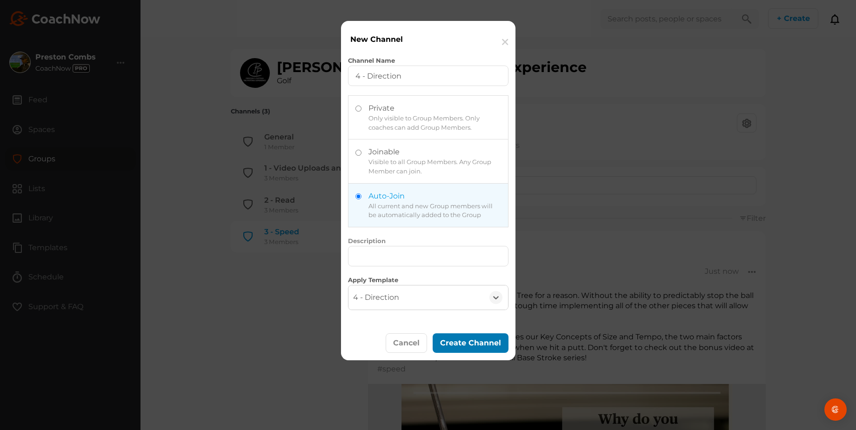
click at [451, 333] on button "Create Channel" at bounding box center [470, 343] width 76 height 20
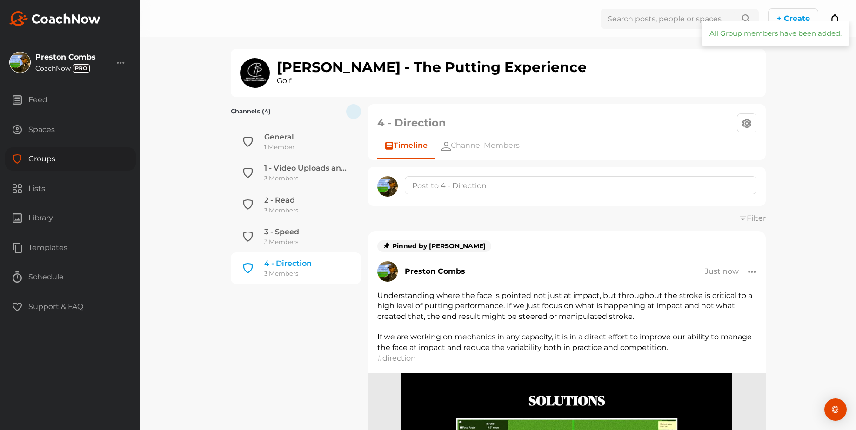
click at [354, 113] on icon "button" at bounding box center [354, 111] width 6 height 6
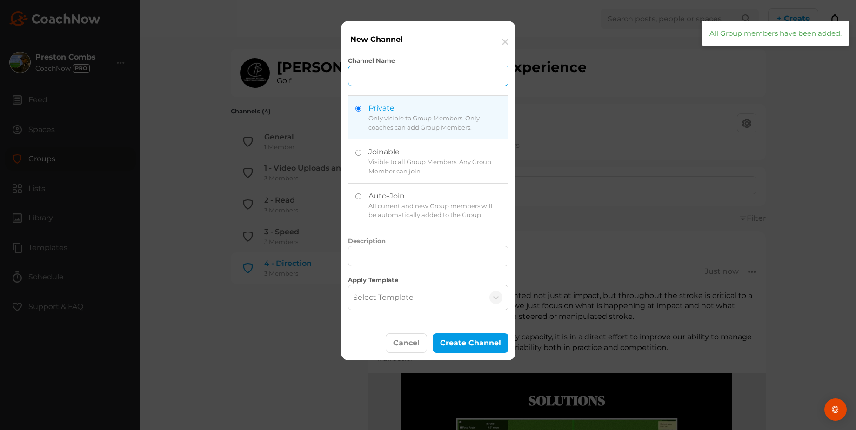
click at [376, 76] on input "Channel Name" at bounding box center [428, 76] width 160 height 20
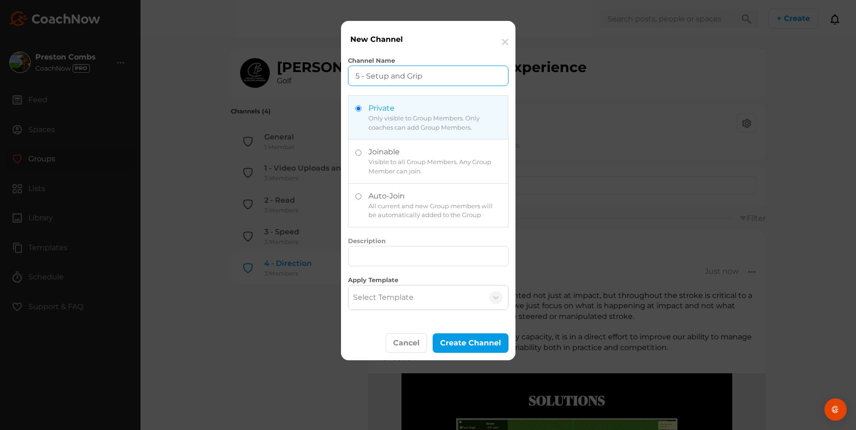
type input "5 - Setup and Grip"
click at [381, 198] on label at bounding box center [427, 205] width 159 height 43
click at [361, 198] on input "radio" at bounding box center [358, 196] width 6 height 6
radio input "true"
radio input "false"
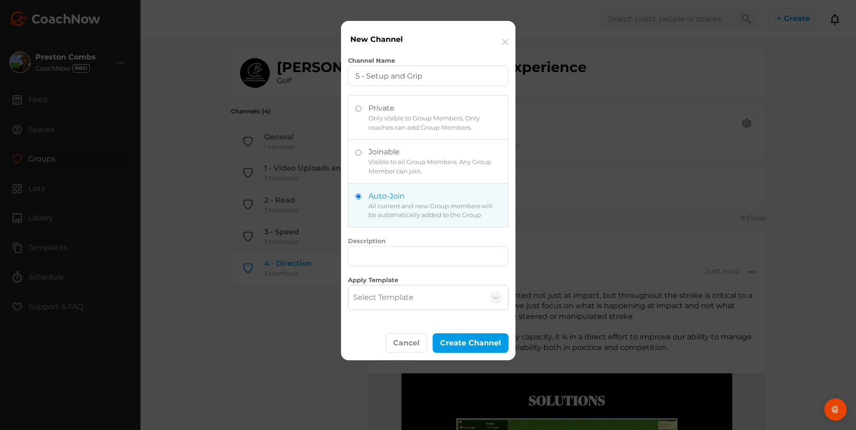
click at [384, 296] on div "Select Template" at bounding box center [383, 297] width 60 height 11
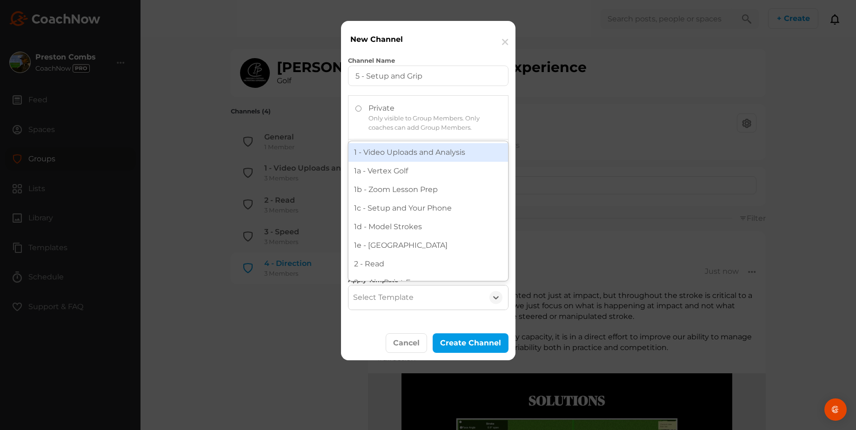
type input "5"
click at [397, 147] on div "5 - Setup and Grip" at bounding box center [427, 152] width 159 height 19
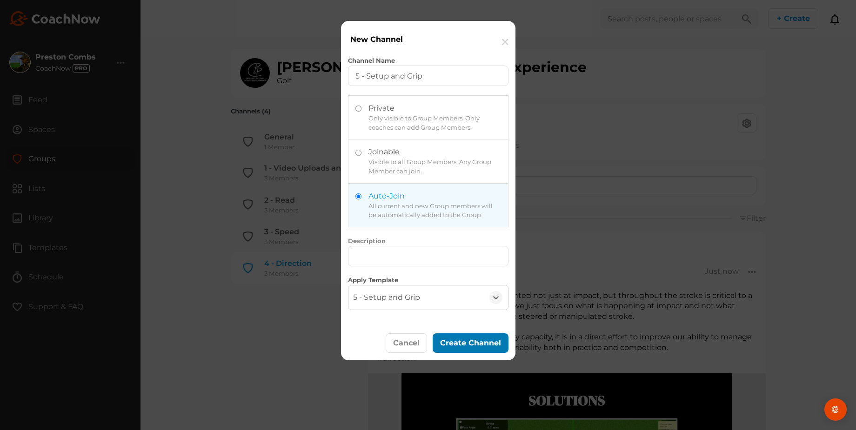
click at [454, 333] on button "Create Channel" at bounding box center [470, 343] width 76 height 20
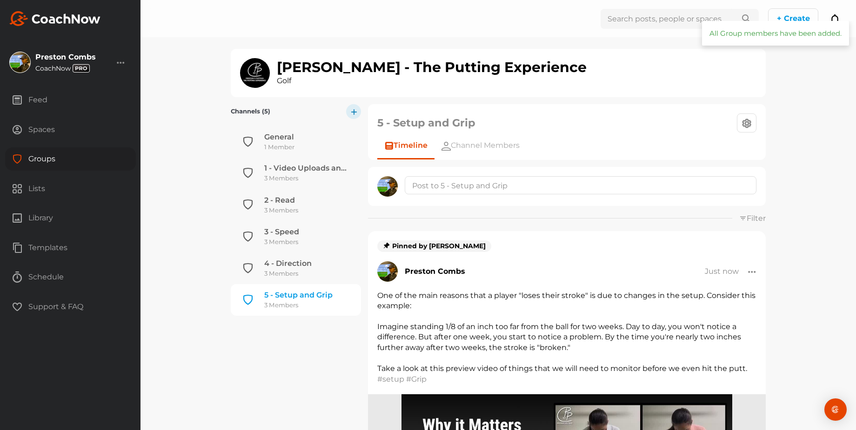
click at [352, 114] on icon "button" at bounding box center [354, 111] width 6 height 6
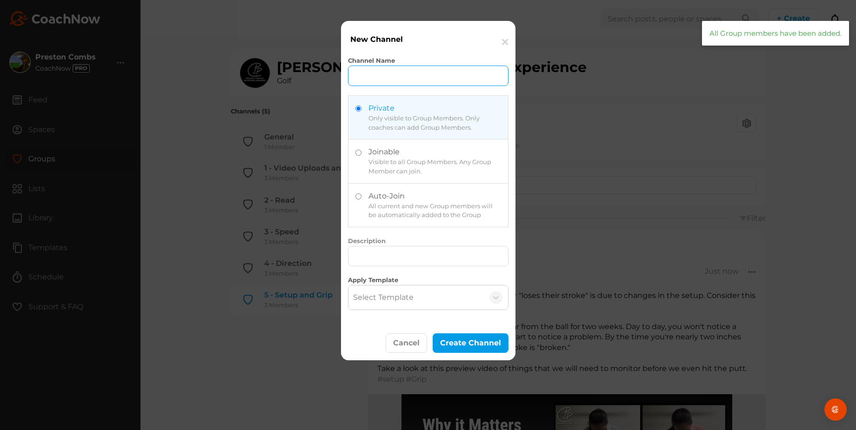
click at [372, 80] on input "Channel Name" at bounding box center [428, 76] width 160 height 20
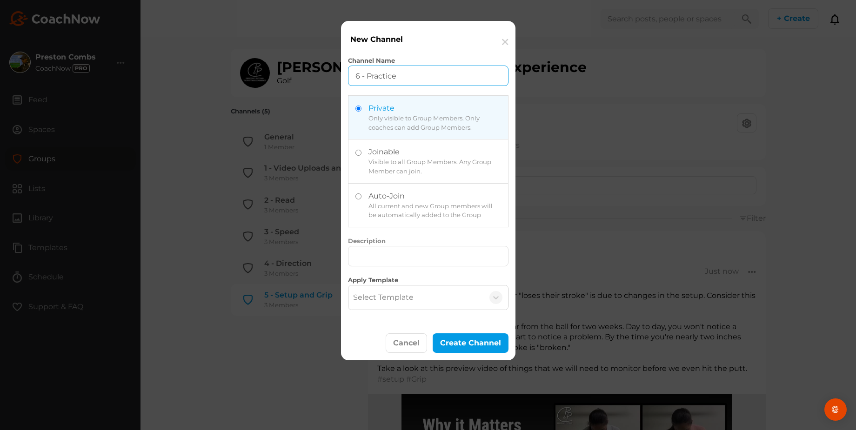
type input "6 - Practice"
click at [410, 207] on label at bounding box center [427, 205] width 159 height 43
click at [361, 199] on input "radio" at bounding box center [358, 196] width 6 height 6
radio input "true"
radio input "false"
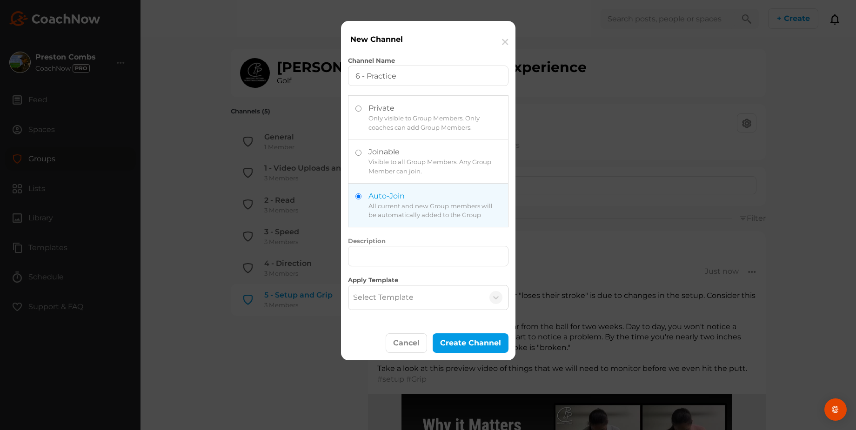
click at [401, 298] on div "Select Template" at bounding box center [383, 297] width 60 height 11
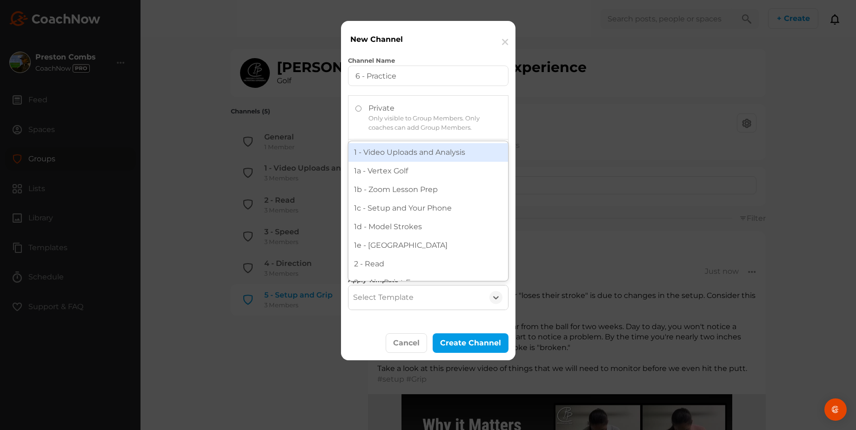
type input "6"
click at [391, 143] on div "6 - Practice" at bounding box center [427, 152] width 159 height 19
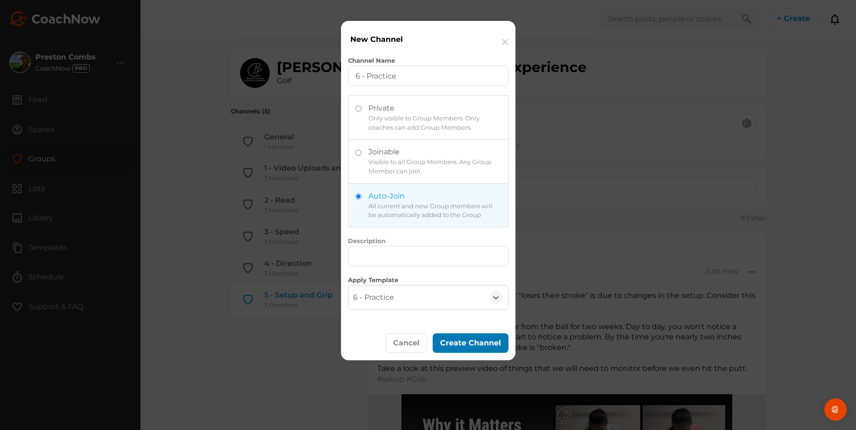
click at [449, 339] on div "Create Channel" at bounding box center [470, 343] width 61 height 11
